Goal: Task Accomplishment & Management: Complete application form

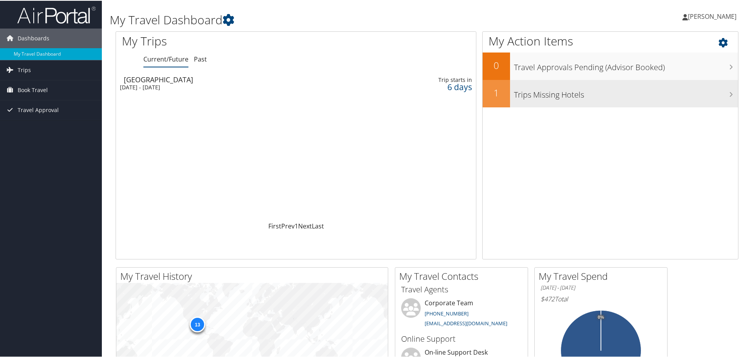
click at [730, 92] on h3 "Trips Missing Hotels" at bounding box center [626, 92] width 224 height 15
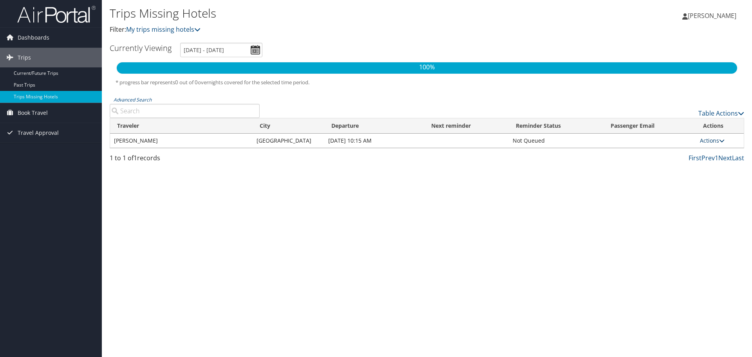
click at [719, 141] on icon at bounding box center [721, 140] width 5 height 5
click at [693, 176] on link "Attach Hotel" at bounding box center [695, 178] width 54 height 13
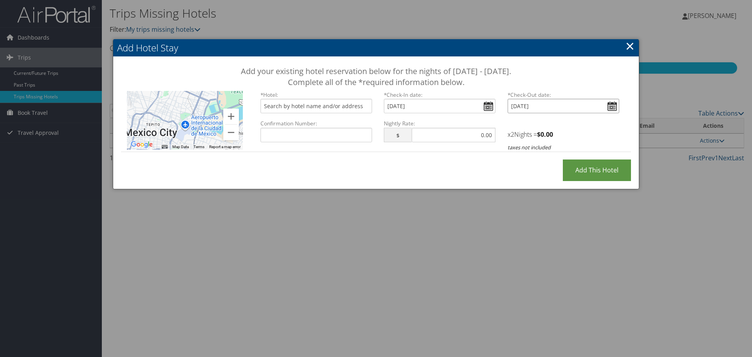
click at [611, 106] on input "Wed Sep 10, 2025" at bounding box center [564, 106] width 112 height 14
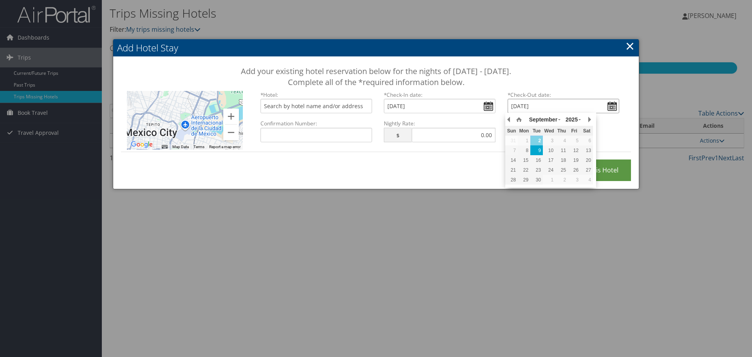
click at [541, 150] on div "9" at bounding box center [536, 150] width 13 height 7
type input "Tue, Sep 09, 2025"
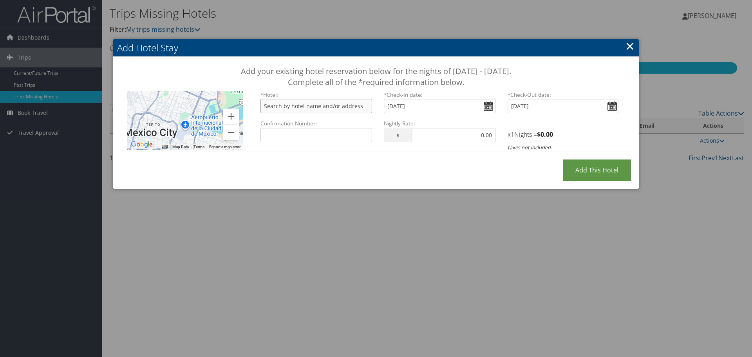
click at [314, 107] on input "text" at bounding box center [317, 106] width 112 height 14
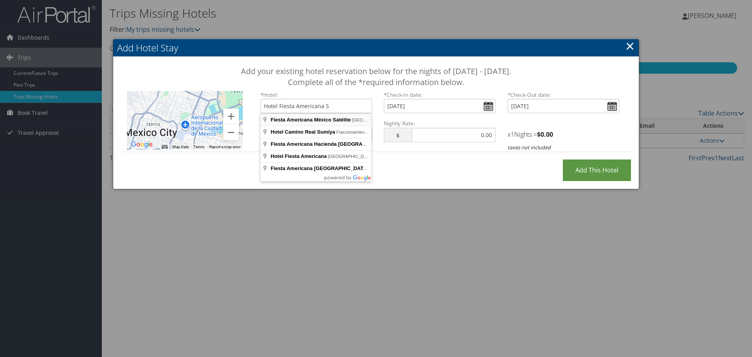
type input "Fiesta Americana México Satélite, Boulevard Manuel Ávila Camacho MZ 028, San An…"
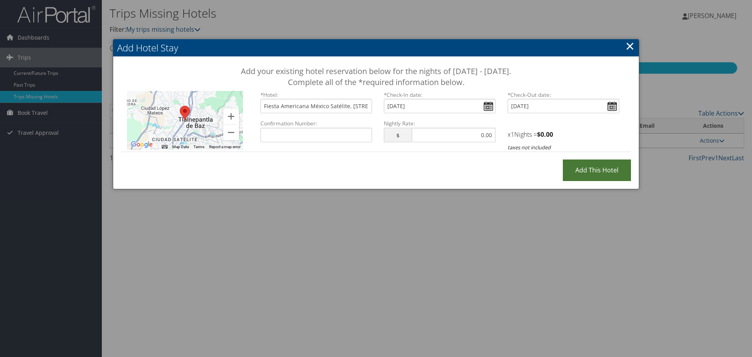
click at [599, 169] on input "Add this Hotel" at bounding box center [597, 170] width 68 height 22
type input "Processing..."
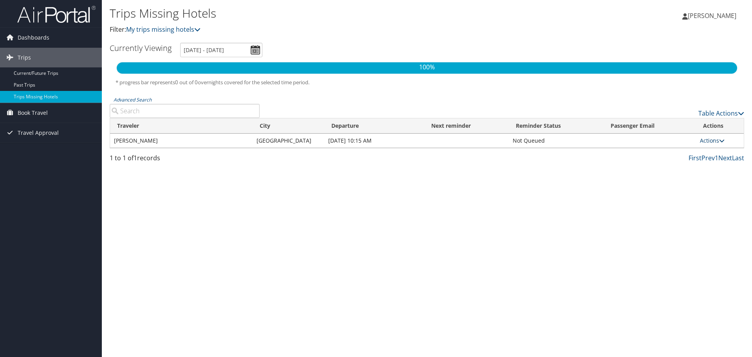
click at [710, 141] on link "Actions" at bounding box center [712, 140] width 25 height 7
click at [611, 171] on div "Trips Missing Hotels Filter: My trips missing hotels Enrique Torrero Martinez E…" at bounding box center [427, 178] width 650 height 357
click at [719, 138] on icon at bounding box center [721, 140] width 5 height 5
click at [698, 180] on link "Attach Hotel" at bounding box center [695, 178] width 54 height 13
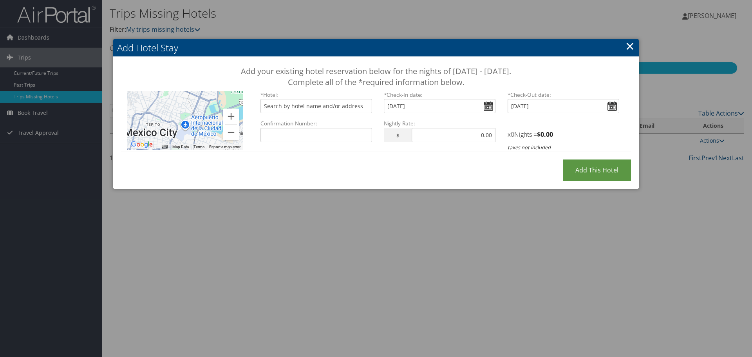
click at [629, 48] on link "×" at bounding box center [630, 46] width 9 height 16
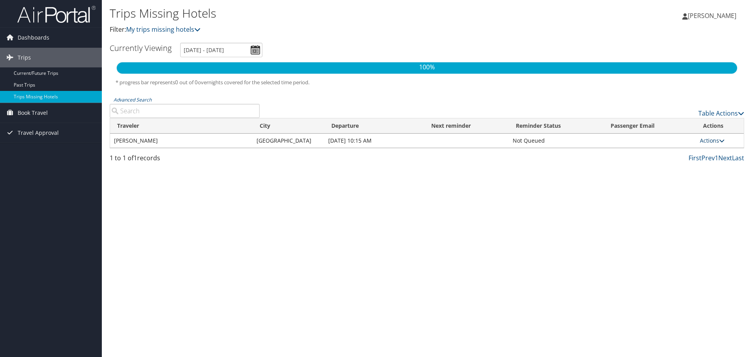
click at [718, 139] on link "Actions" at bounding box center [712, 140] width 25 height 7
click at [604, 189] on div "Trips Missing Hotels Filter: My trips missing hotels Enrique Torrero Martinez E…" at bounding box center [427, 178] width 650 height 357
click at [735, 112] on link "Table Actions" at bounding box center [721, 113] width 46 height 9
click at [644, 105] on div at bounding box center [376, 178] width 752 height 357
click at [24, 58] on span "Trips" at bounding box center [24, 58] width 13 height 20
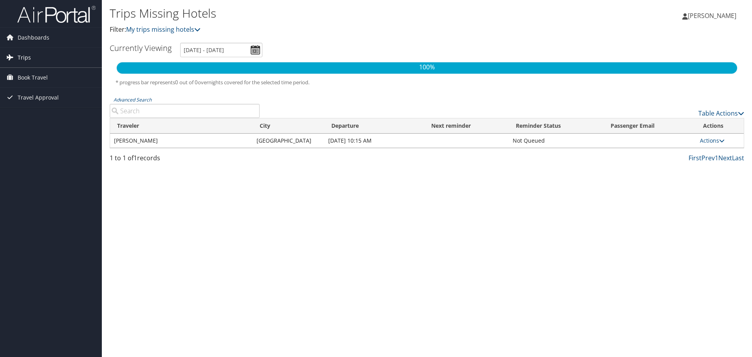
click at [24, 58] on span "Trips" at bounding box center [24, 58] width 13 height 20
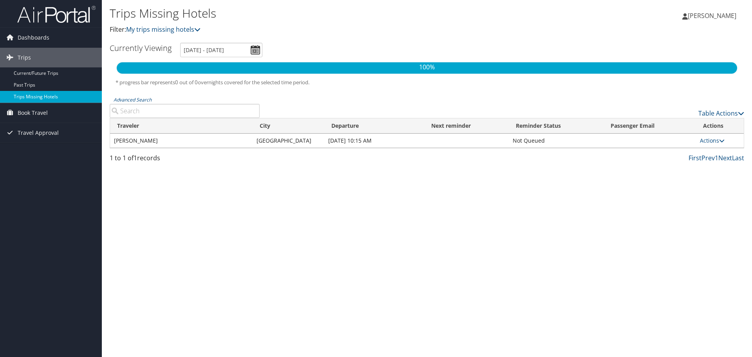
click at [28, 94] on link "Trips Missing Hotels" at bounding box center [51, 97] width 102 height 12
click at [170, 142] on td "ENRIQUE TORRERO MARTINEZ" at bounding box center [181, 141] width 143 height 14
click at [353, 144] on td "Sep 8, 2025 10:15 AM" at bounding box center [374, 141] width 100 height 14
click at [704, 139] on link "Actions" at bounding box center [712, 140] width 25 height 7
click at [584, 194] on div "Trips Missing Hotels Filter: My trips missing hotels Enrique Torrero Martinez E…" at bounding box center [427, 178] width 650 height 357
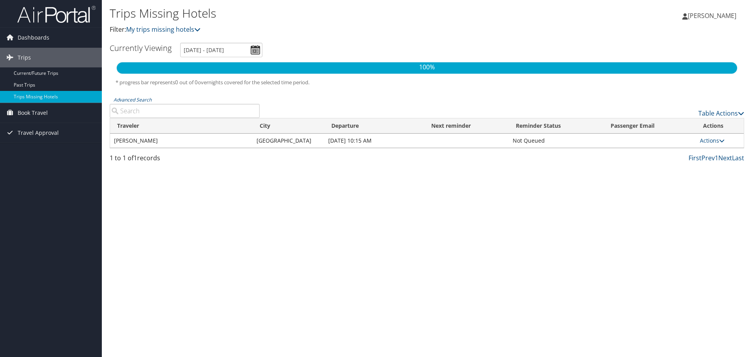
click at [583, 194] on div "Trips Missing Hotels Filter: My trips missing hotels Enrique Torrero Martinez E…" at bounding box center [427, 178] width 650 height 357
click at [34, 34] on span "Dashboards" at bounding box center [34, 38] width 32 height 20
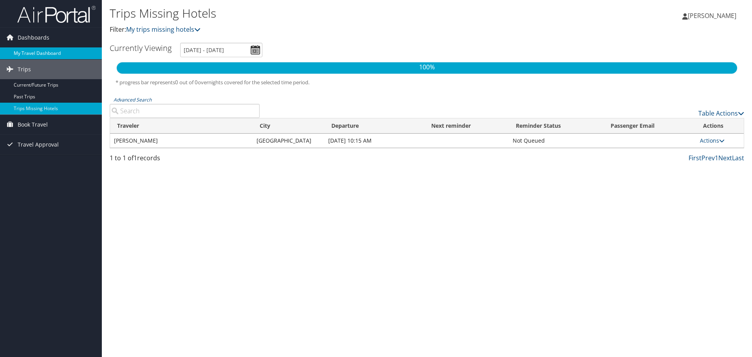
click at [28, 50] on link "My Travel Dashboard" at bounding box center [51, 53] width 102 height 12
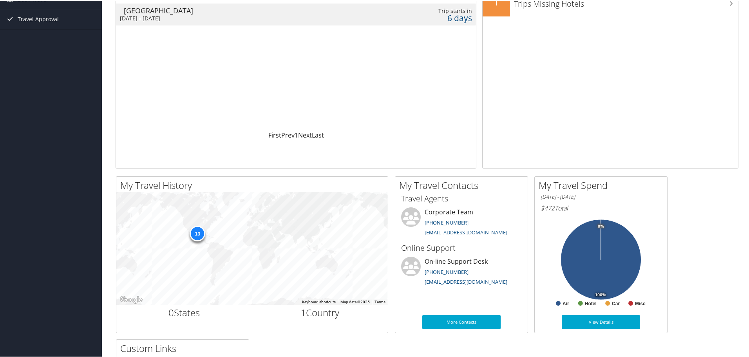
scroll to position [130, 0]
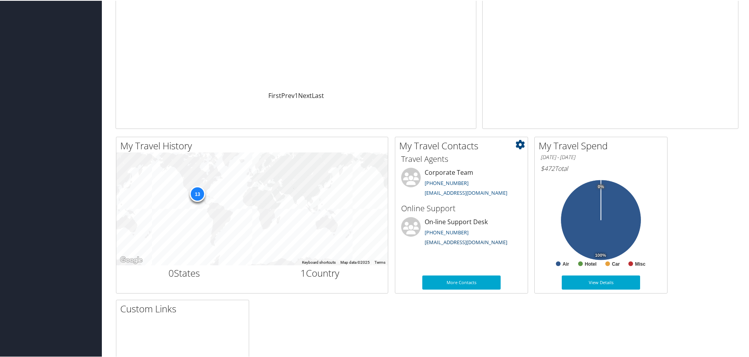
click at [452, 242] on link "[EMAIL_ADDRESS][DOMAIN_NAME]" at bounding box center [466, 241] width 83 height 7
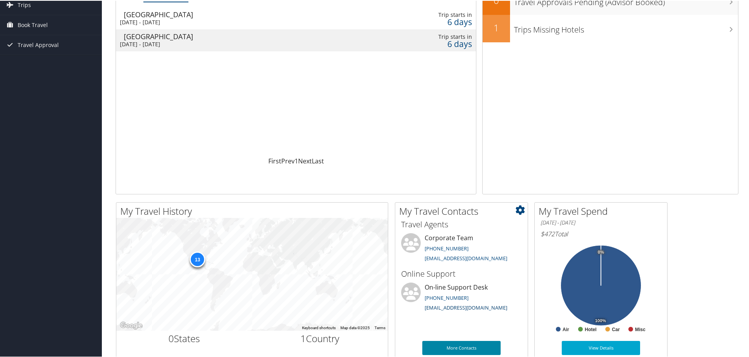
scroll to position [196, 0]
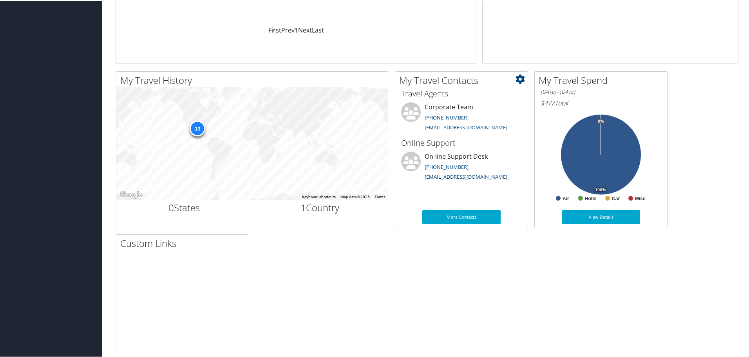
click at [469, 177] on link "[EMAIL_ADDRESS][DOMAIN_NAME]" at bounding box center [466, 175] width 83 height 7
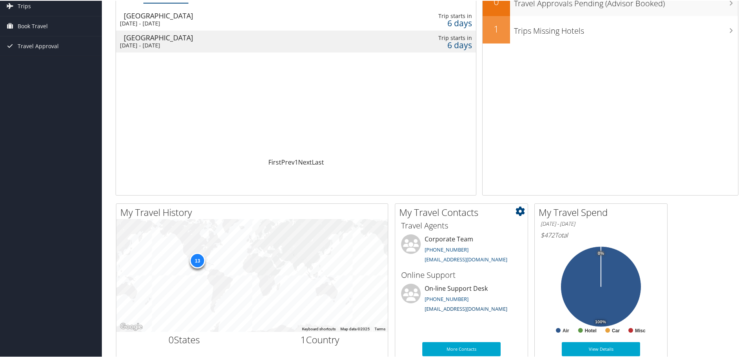
scroll to position [0, 0]
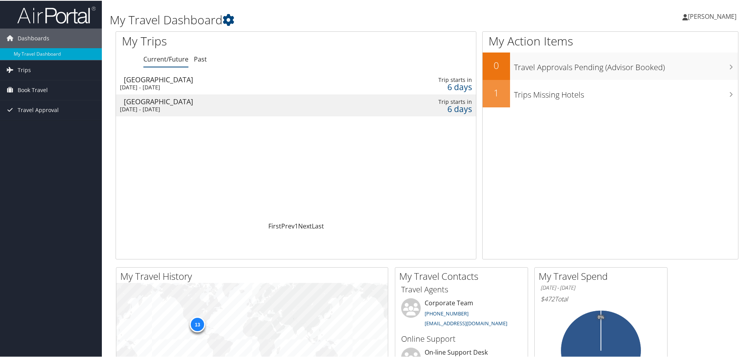
click at [283, 80] on div "Mexico City" at bounding box center [237, 78] width 227 height 7
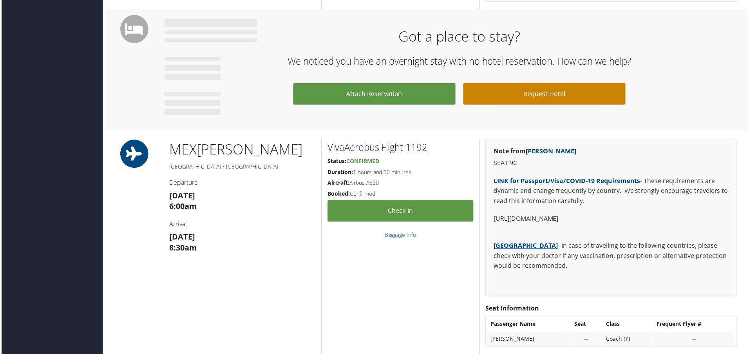
scroll to position [522, 0]
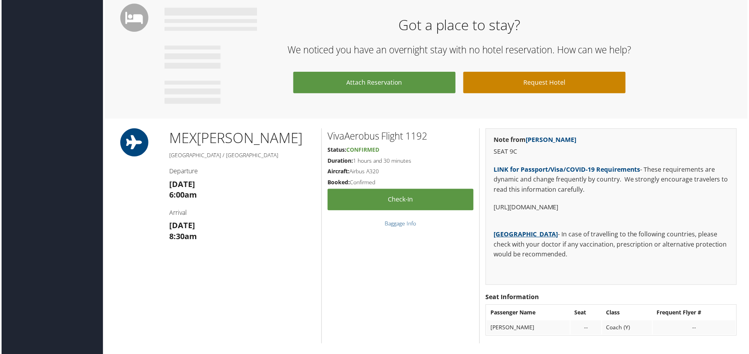
click at [527, 85] on link "Request Hotel" at bounding box center [545, 83] width 163 height 22
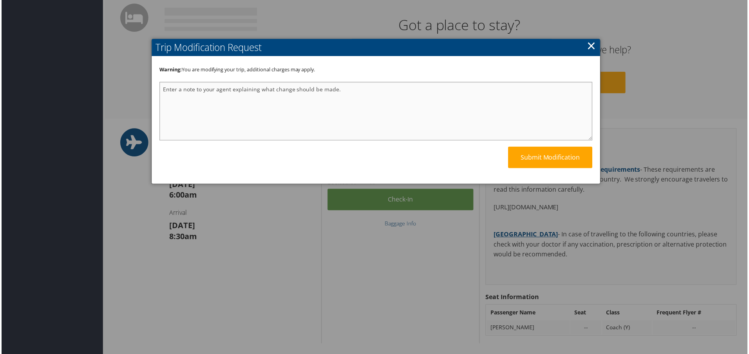
click at [337, 94] on textarea at bounding box center [376, 111] width 435 height 59
click at [162, 87] on textarea "Please make the following hotel reservation for this trip" at bounding box center [376, 111] width 435 height 59
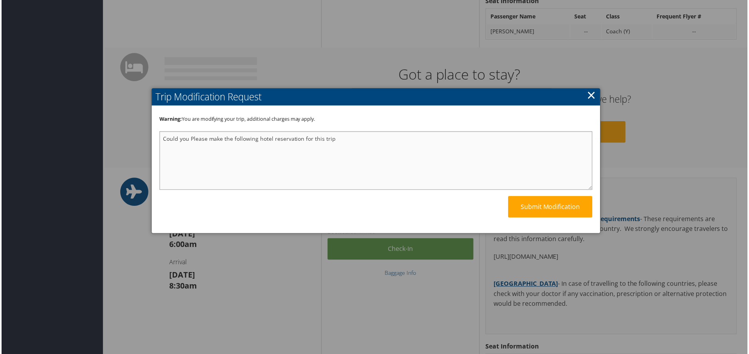
scroll to position [392, 0]
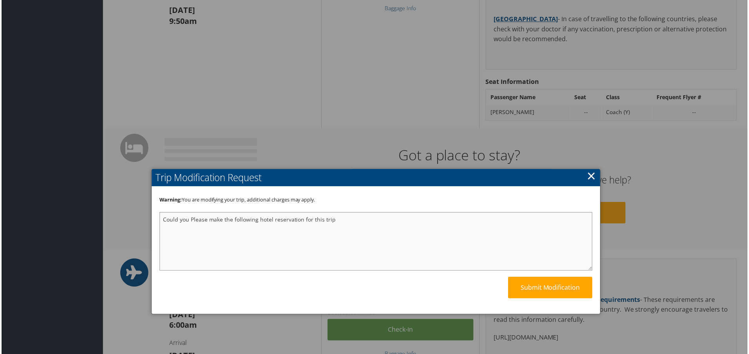
click at [346, 220] on textarea "Could you Please make the following hotel reservation for this trip" at bounding box center [376, 242] width 435 height 59
click at [182, 237] on textarea "Could you Please make the following hotel reservation for this trip:" at bounding box center [376, 242] width 435 height 59
click at [358, 222] on textarea "Could you Please make the following hotel reservation for this trip:" at bounding box center [376, 242] width 435 height 59
paste textarea "Date Sep/8/2025 one night Hotel Fiesta Americana Satelite, San Andres Atenco, T…"
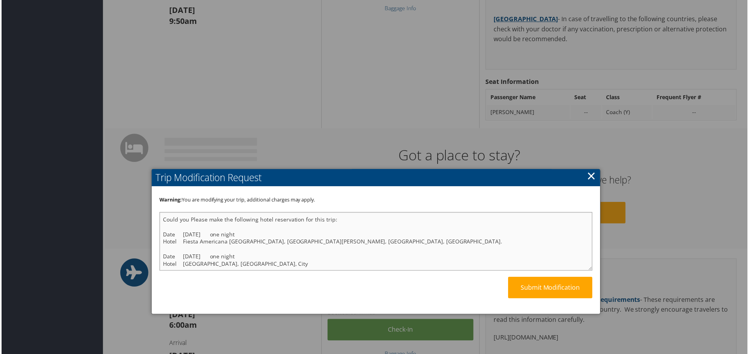
scroll to position [23, 0]
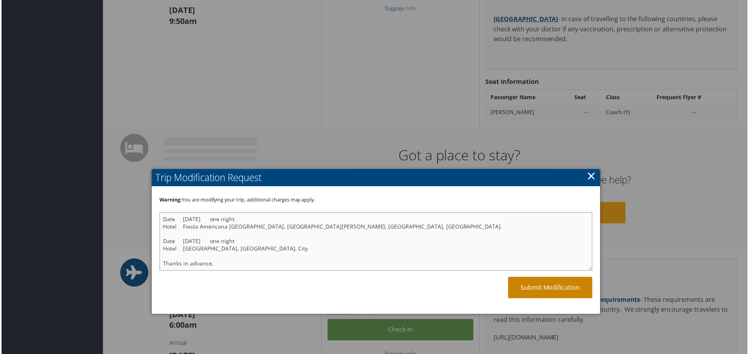
type textarea "Could you Please make the following hotel reservation for this trip: Date Sep/8…"
click at [542, 289] on link "Submit Modification" at bounding box center [551, 289] width 85 height 22
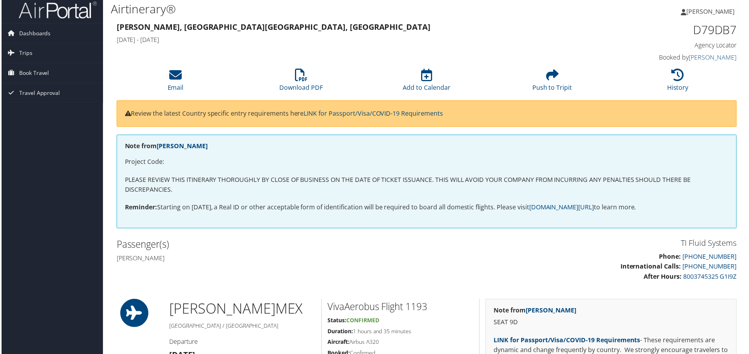
scroll to position [0, 0]
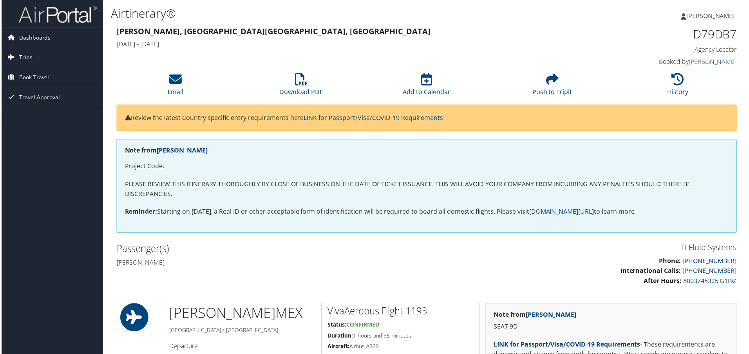
click at [24, 54] on span "Trips" at bounding box center [24, 58] width 13 height 20
click at [36, 97] on link "Trips Missing Hotels" at bounding box center [51, 97] width 102 height 12
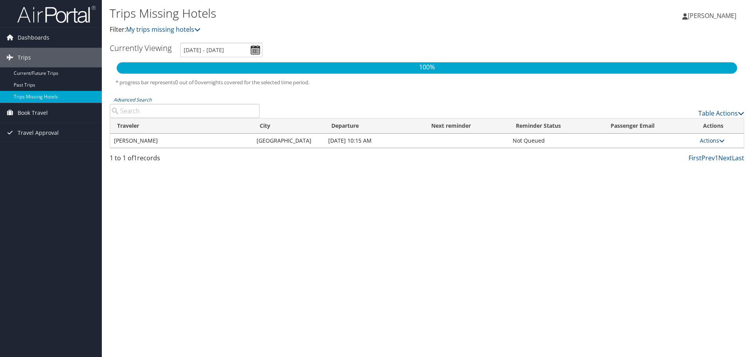
click at [715, 142] on link "Actions" at bounding box center [712, 140] width 25 height 7
click at [736, 114] on link "Table Actions" at bounding box center [721, 113] width 46 height 9
click at [666, 154] on link "Page Length" at bounding box center [689, 151] width 103 height 13
click at [642, 139] on link "25" at bounding box center [689, 139] width 103 height 13
click at [708, 112] on link "Table Actions" at bounding box center [721, 113] width 46 height 9
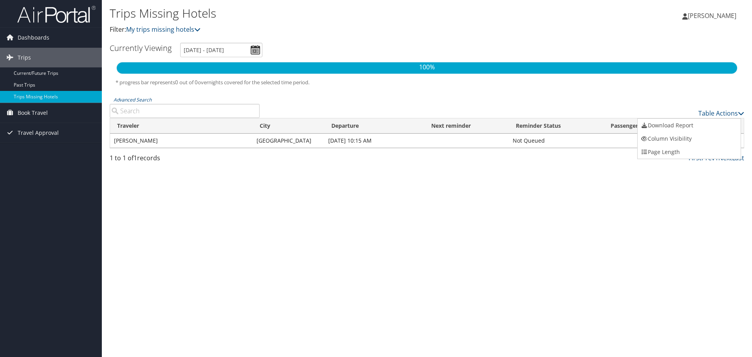
click at [636, 203] on div at bounding box center [376, 178] width 752 height 357
click at [707, 141] on link "Actions" at bounding box center [712, 140] width 25 height 7
click at [704, 178] on link "Attach Hotel" at bounding box center [695, 178] width 54 height 13
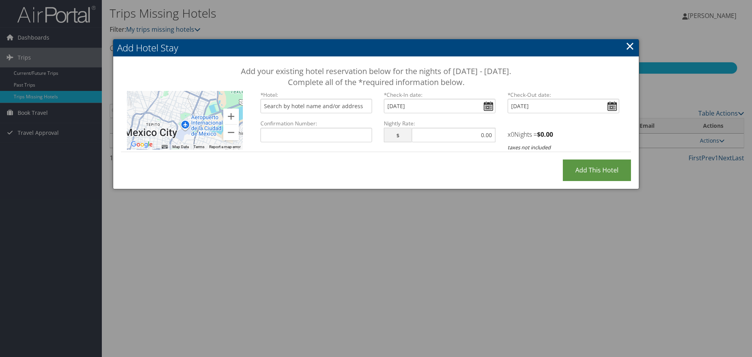
click at [629, 48] on link "×" at bounding box center [630, 46] width 9 height 16
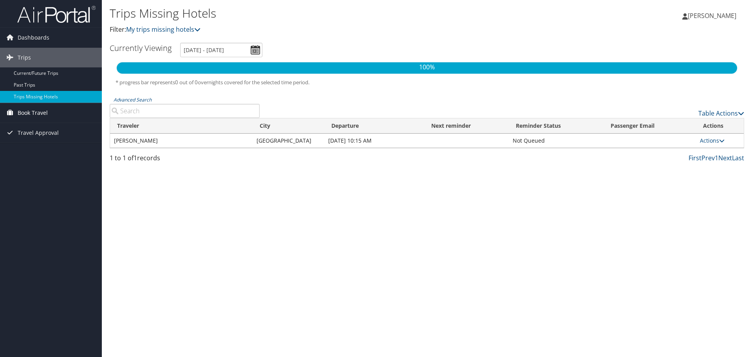
click at [32, 111] on span "Book Travel" at bounding box center [33, 113] width 30 height 20
click at [137, 197] on div "Trips Missing Hotels Filter: My trips missing hotels Enrique Torrero Martinez E…" at bounding box center [427, 178] width 650 height 357
click at [31, 36] on span "Dashboards" at bounding box center [34, 38] width 32 height 20
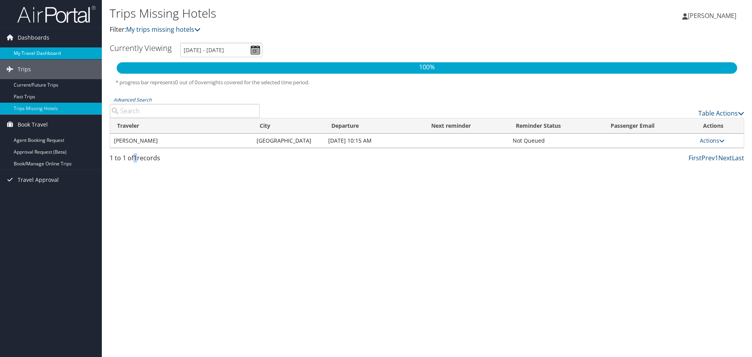
click at [30, 53] on link "My Travel Dashboard" at bounding box center [51, 53] width 102 height 12
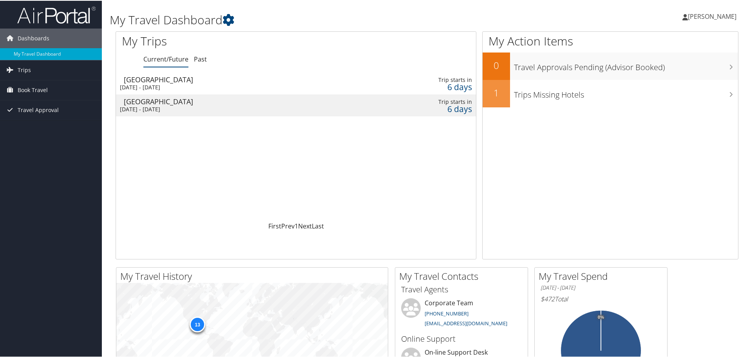
click at [202, 80] on div "[GEOGRAPHIC_DATA]" at bounding box center [237, 78] width 227 height 7
click at [178, 107] on div "Mon 8 Sep 2025 - Wed 10 Sep 2025" at bounding box center [233, 108] width 227 height 7
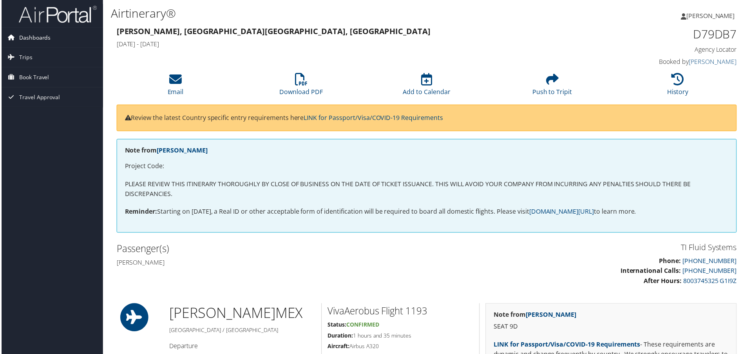
drag, startPoint x: 26, startPoint y: 38, endPoint x: 49, endPoint y: 36, distance: 22.8
click at [26, 38] on span "Dashboards" at bounding box center [34, 38] width 32 height 20
click at [717, 63] on link "Mary Duffy" at bounding box center [714, 62] width 48 height 9
click at [25, 112] on span "Travel Approval" at bounding box center [38, 110] width 41 height 20
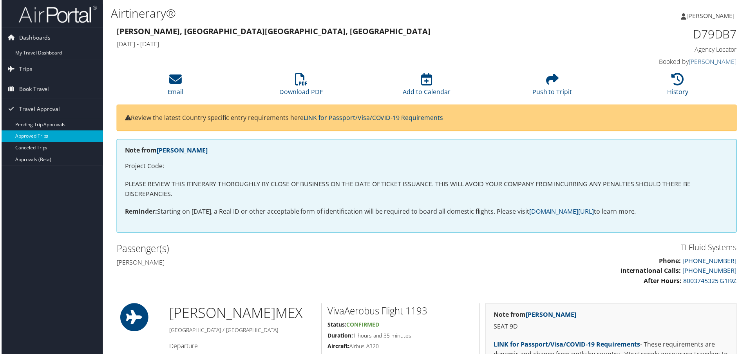
click at [27, 137] on link "Approved Trips" at bounding box center [51, 137] width 102 height 12
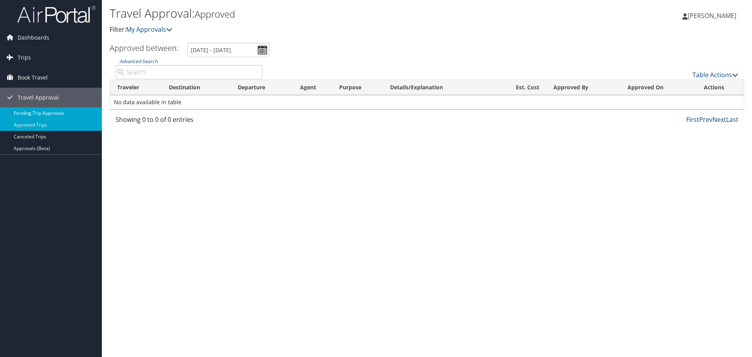
click at [34, 111] on link "Pending Trip Approvals" at bounding box center [51, 113] width 102 height 12
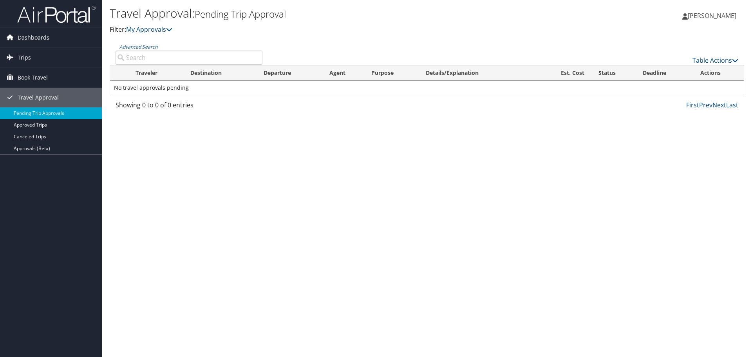
click at [43, 35] on span "Dashboards" at bounding box center [34, 38] width 32 height 20
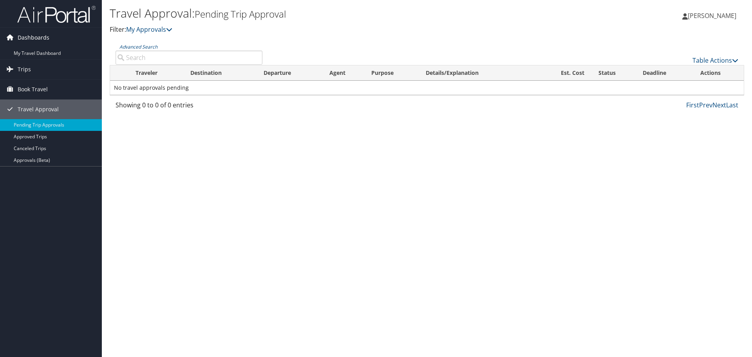
click at [40, 35] on span "Dashboards" at bounding box center [34, 38] width 32 height 20
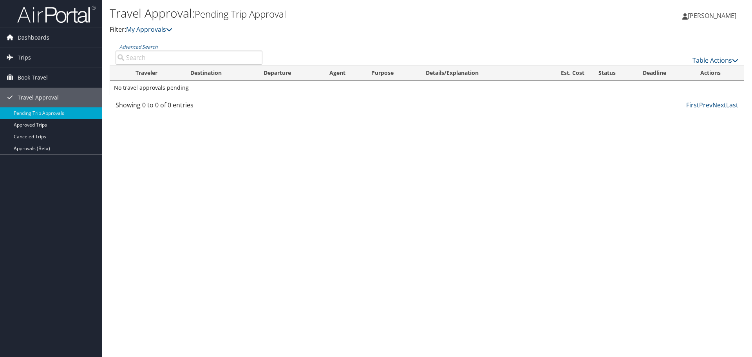
click at [25, 40] on span "Dashboards" at bounding box center [34, 38] width 32 height 20
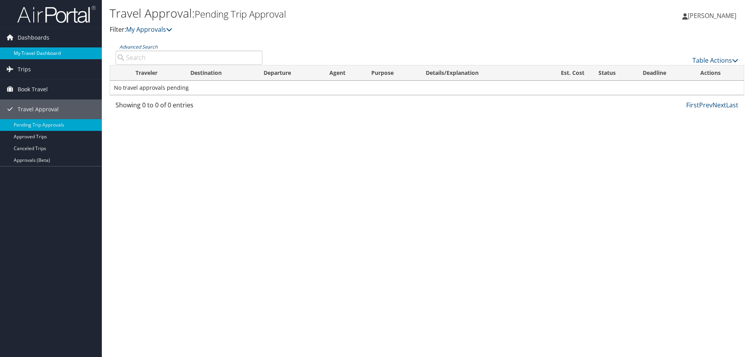
click at [40, 54] on link "My Travel Dashboard" at bounding box center [51, 53] width 102 height 12
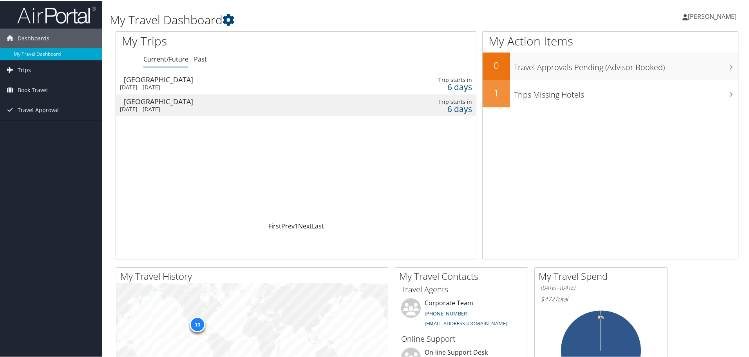
click at [394, 76] on div "Trip starts in" at bounding box center [433, 79] width 78 height 7
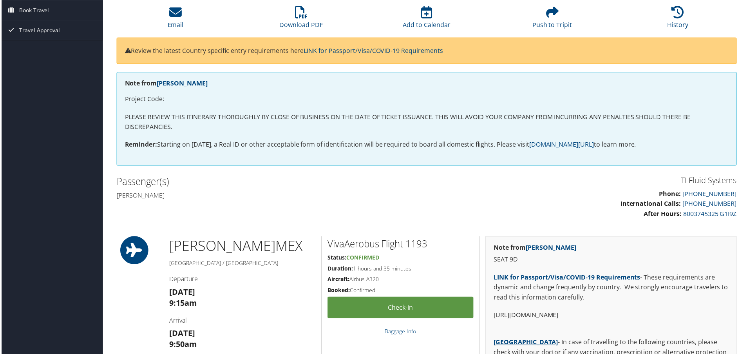
scroll to position [65, 0]
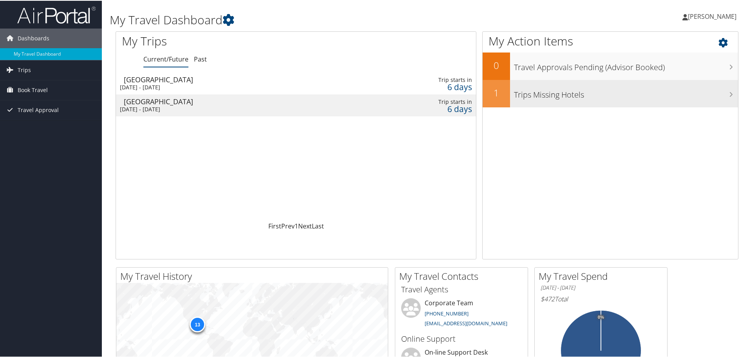
click at [564, 87] on h3 "Trips Missing Hotels" at bounding box center [626, 92] width 224 height 15
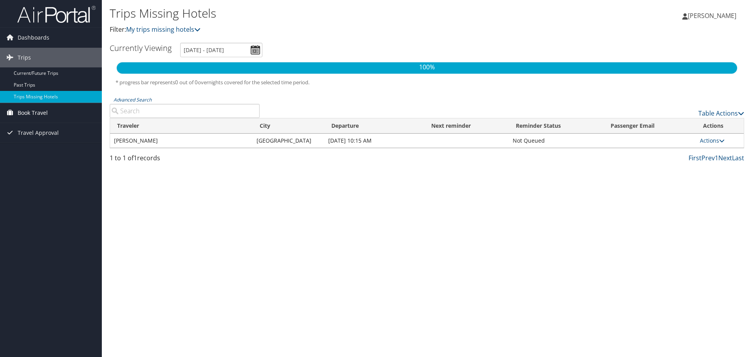
click at [47, 110] on span "Book Travel" at bounding box center [33, 113] width 30 height 20
click at [369, 291] on div "Trips Missing Hotels Filter: My trips missing hotels [PERSON_NAME] [PERSON_NAME…" at bounding box center [427, 178] width 650 height 357
